Goal: Information Seeking & Learning: Understand process/instructions

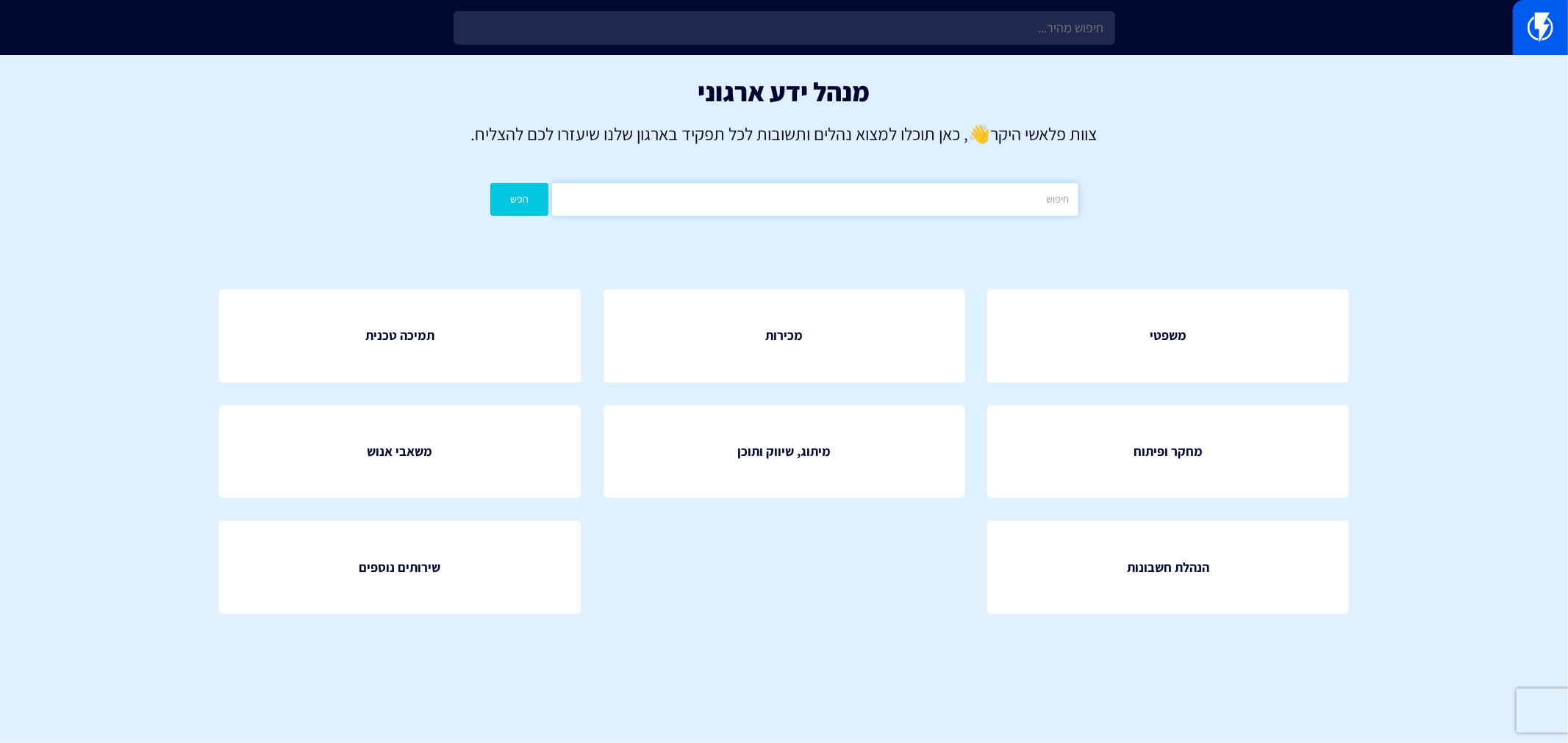
click at [803, 197] on input "text" at bounding box center [814, 199] width 525 height 33
type input "עמלות"
click at [491, 183] on button "חפש" at bounding box center [520, 199] width 59 height 33
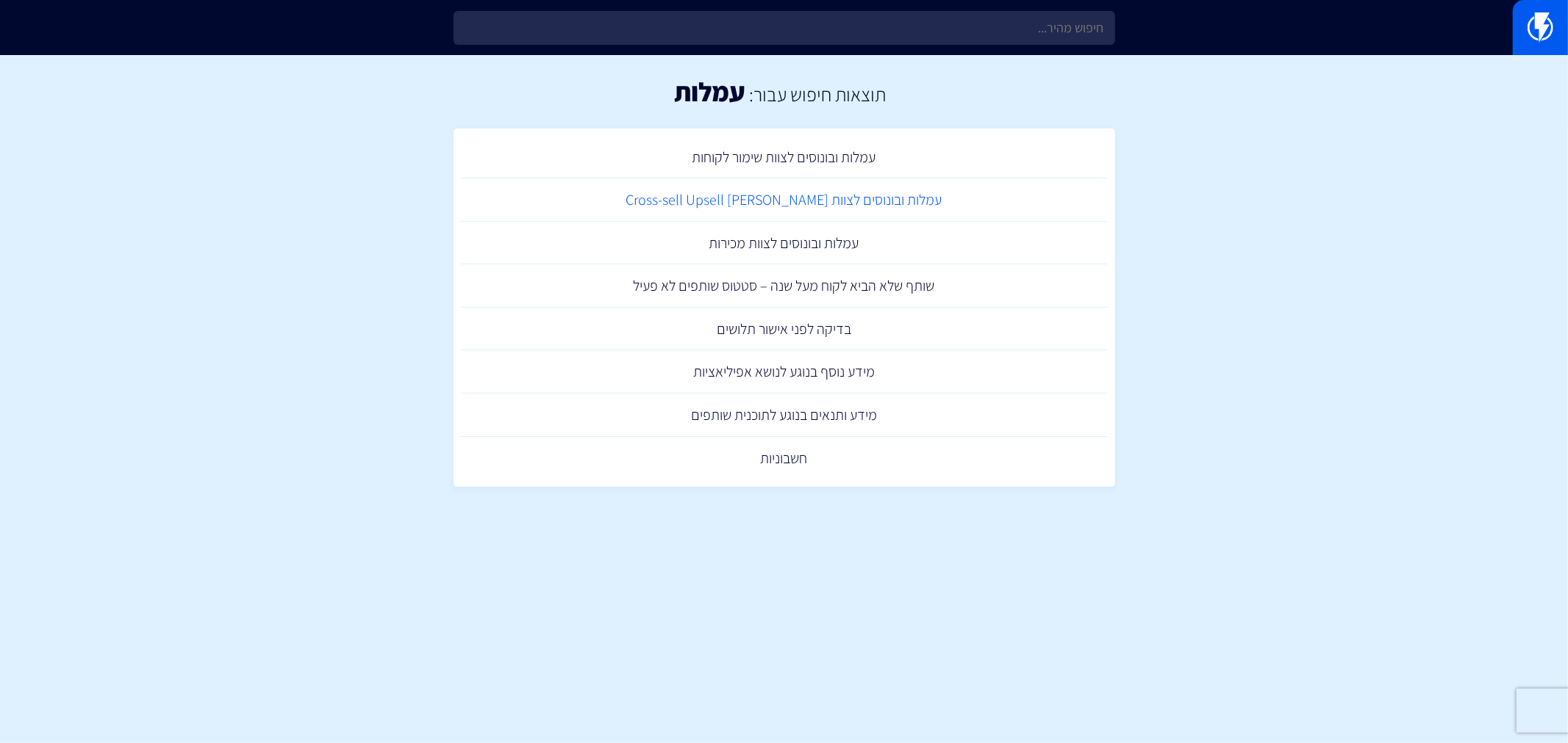
click at [768, 202] on link "עמלות ובונוסים לצוות Cross-sell Upsell אפסייל קרוס-סייל" at bounding box center [784, 200] width 646 height 43
click at [813, 239] on link "עמלות ובונוסים לצוות מכירות" at bounding box center [784, 243] width 646 height 43
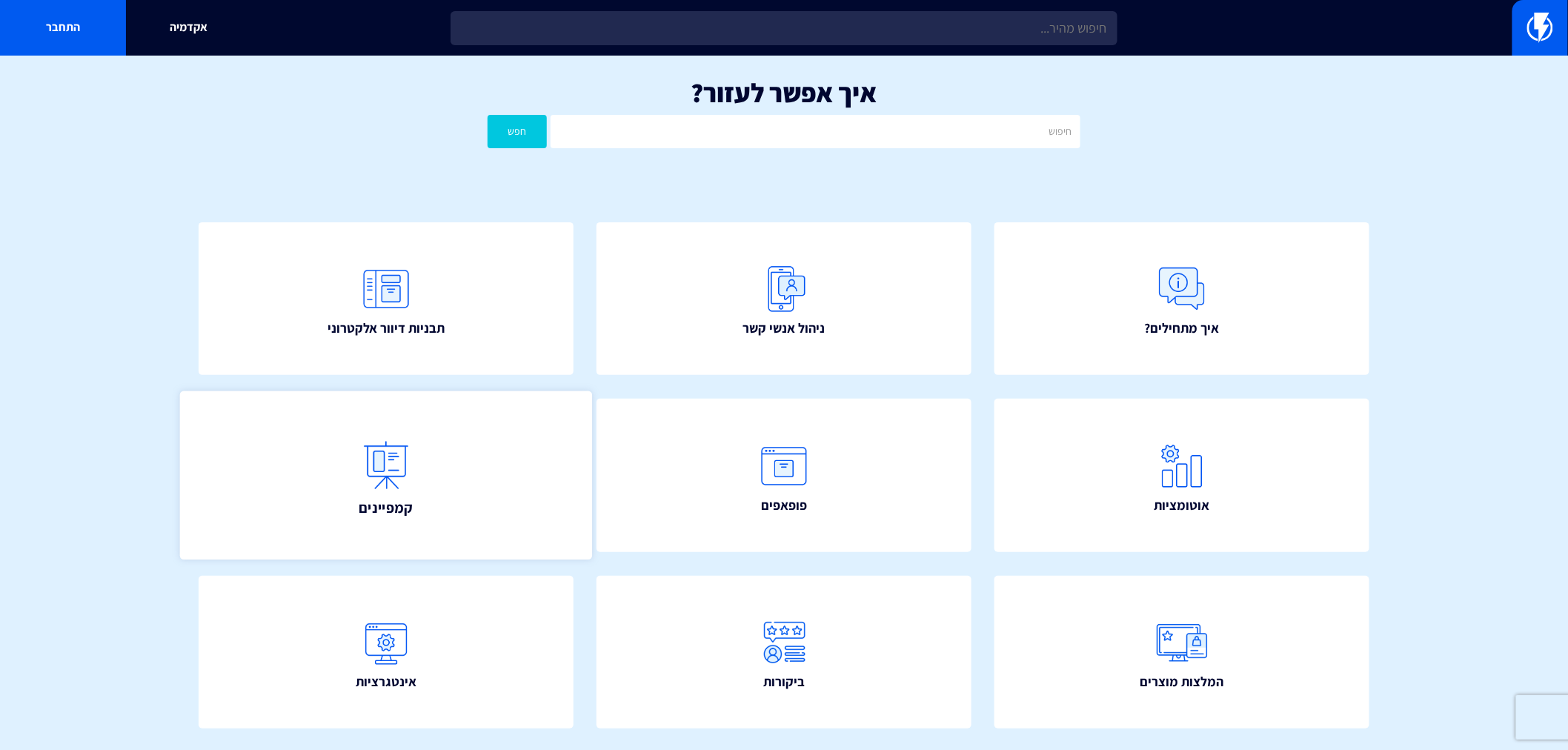
scroll to position [219, 0]
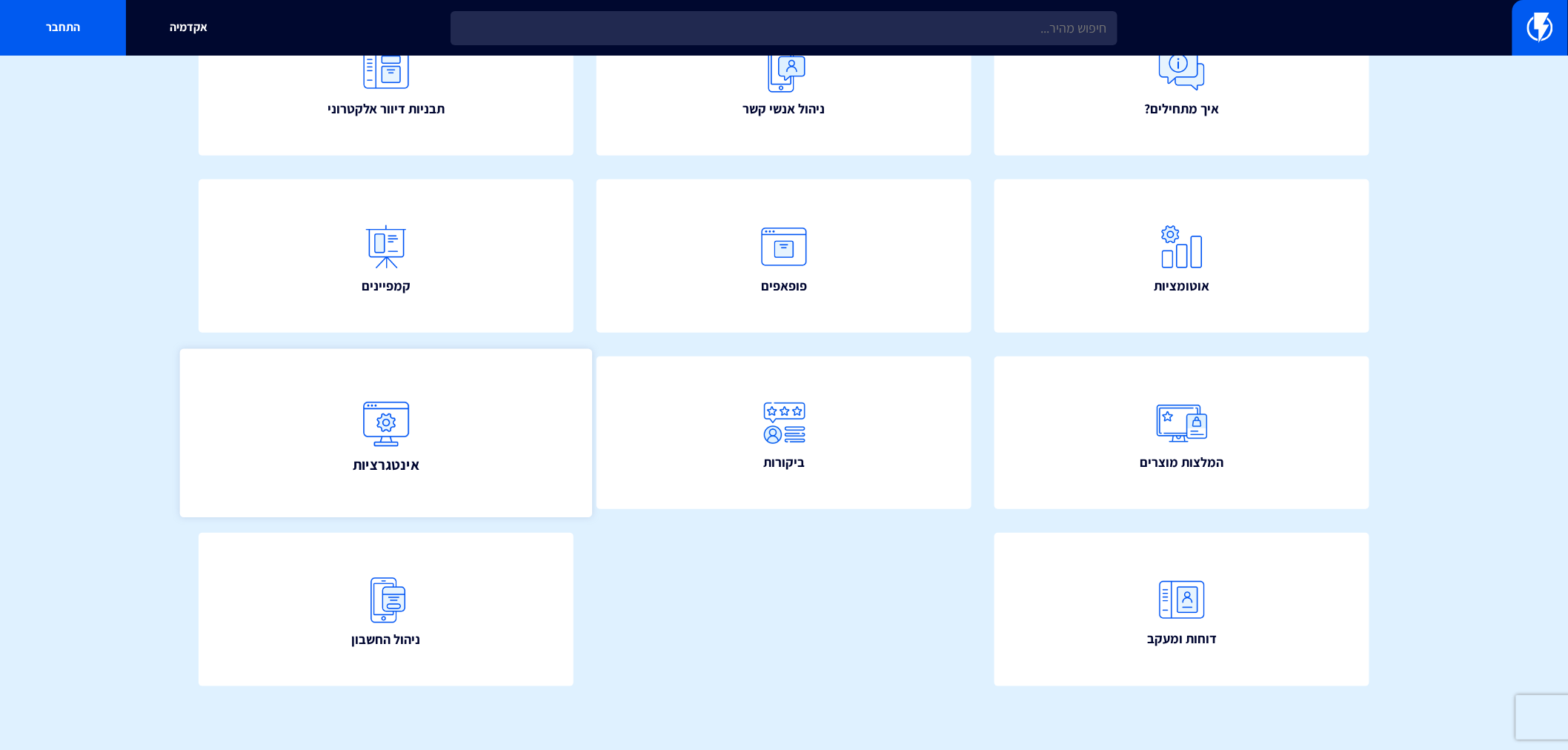
click at [467, 428] on link "אינטגרציות" at bounding box center [386, 433] width 412 height 169
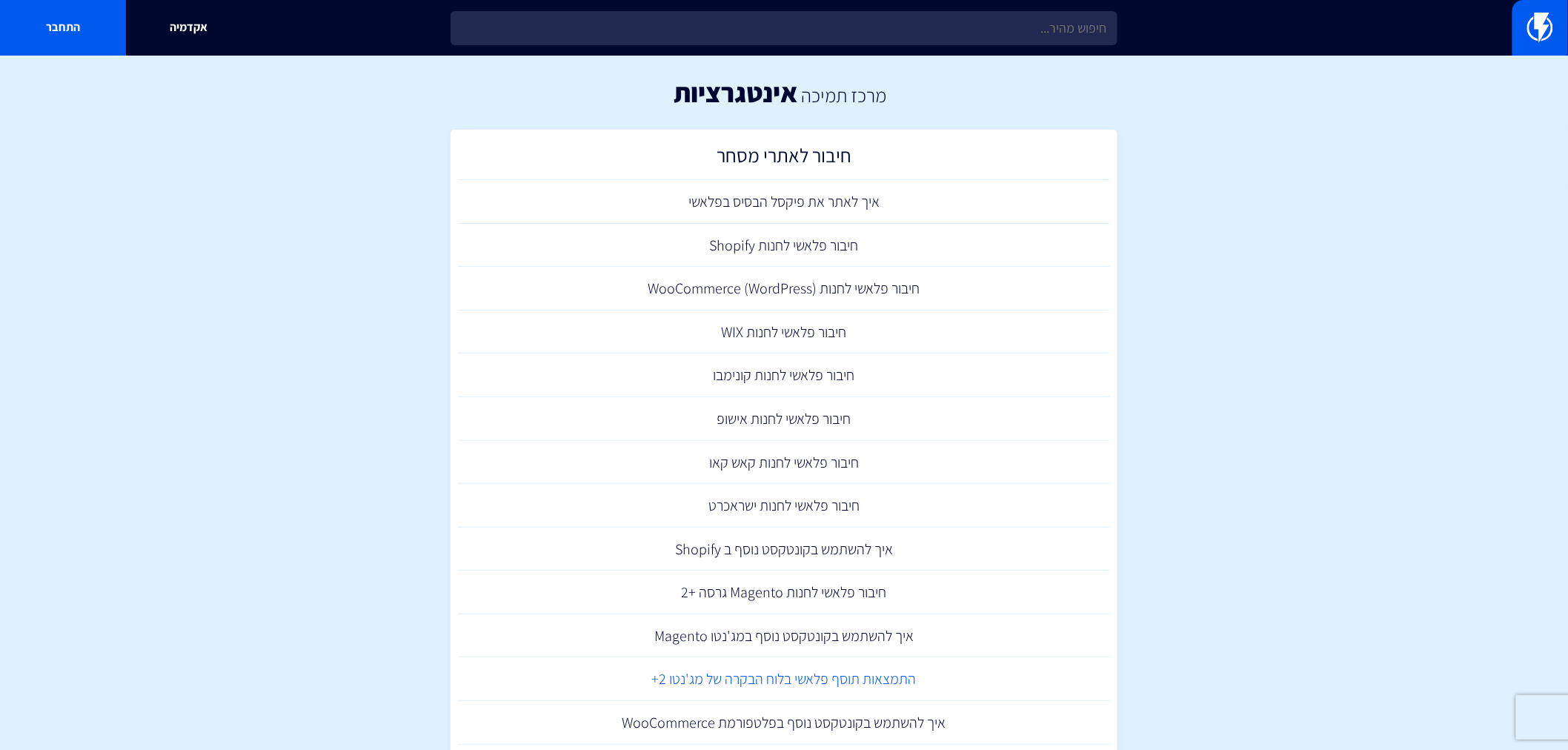
click at [777, 678] on link "התמצאות תוסף פלאשי בלוח הבקרה של מג'נטו 2+" at bounding box center [784, 679] width 652 height 43
click at [804, 593] on link "חיבור פלאשי לחנות Magento גרסה +2" at bounding box center [784, 593] width 652 height 43
